Goal: Find specific page/section: Find specific page/section

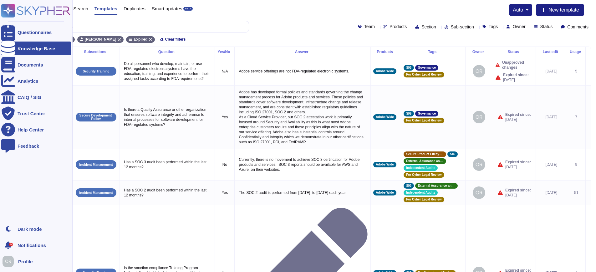
click at [10, 7] on rect at bounding box center [8, 11] width 14 height 14
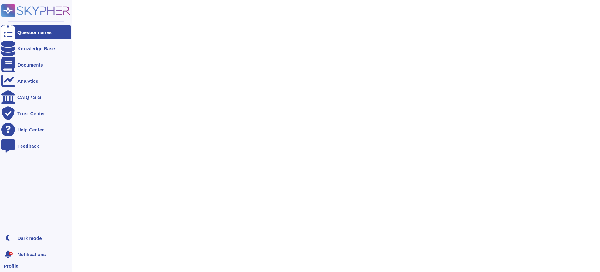
click at [63, 10] on icon at bounding box center [35, 11] width 69 height 14
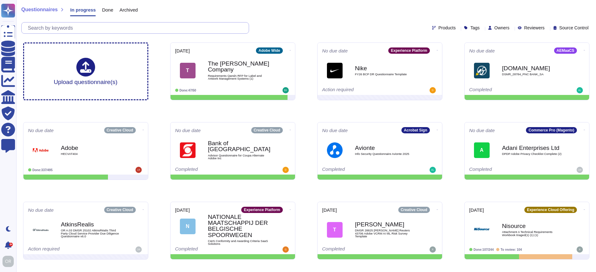
click at [88, 25] on input "text" at bounding box center [137, 28] width 224 height 11
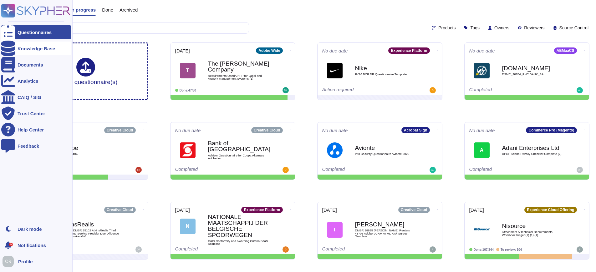
click at [10, 46] on icon at bounding box center [8, 49] width 14 height 16
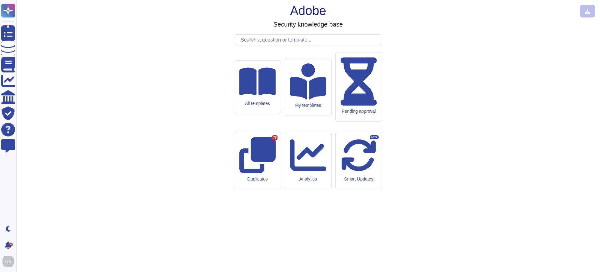
click at [260, 46] on input "text" at bounding box center [310, 40] width 144 height 11
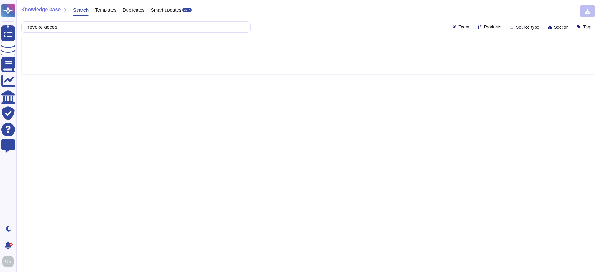
type input "revoke access"
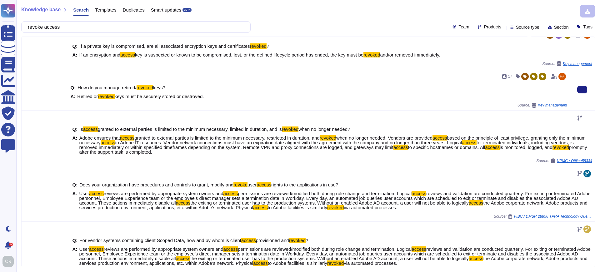
scroll to position [150, 0]
